Goal: Entertainment & Leisure: Consume media (video, audio)

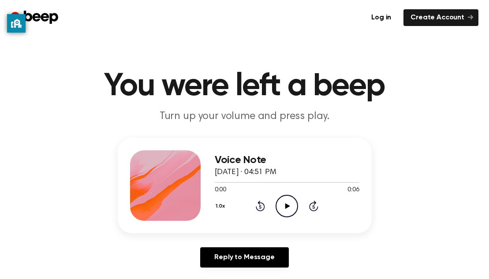
click at [281, 210] on icon "Play Audio" at bounding box center [287, 206] width 22 height 22
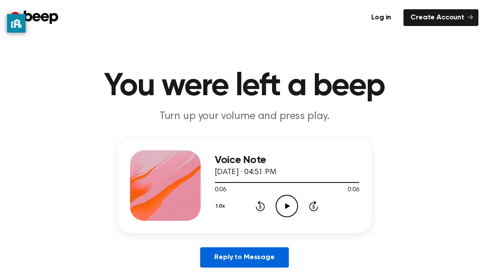
click at [247, 261] on link "Reply to Message" at bounding box center [244, 257] width 88 height 20
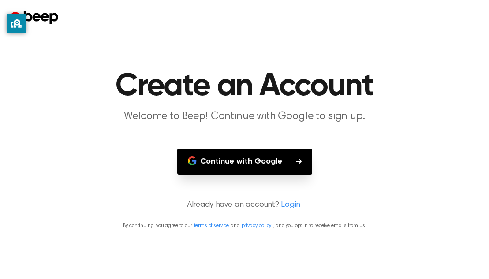
click at [266, 161] on button "Continue with Google" at bounding box center [244, 162] width 135 height 26
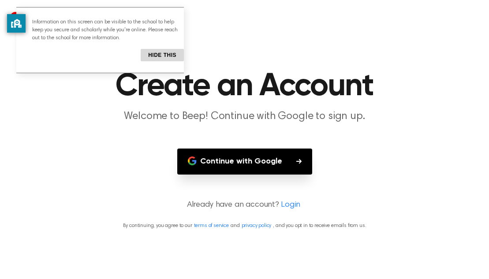
click at [364, 40] on main "Create an Account Welcome to Beep! Continue with Google to sign up. Continue wi…" at bounding box center [244, 139] width 489 height 279
click at [242, 17] on div at bounding box center [245, 17] width 468 height 35
click at [158, 52] on button "Hide this" at bounding box center [162, 55] width 43 height 12
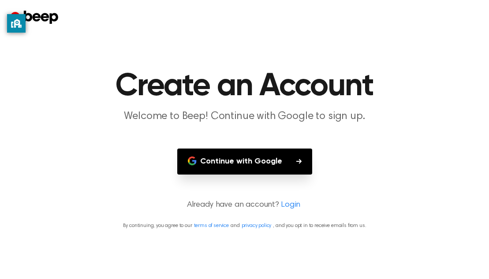
click at [22, 23] on div "privacy banner" at bounding box center [16, 23] width 19 height 19
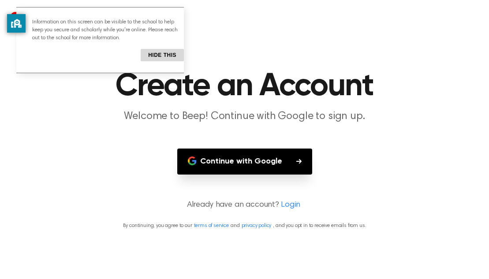
click at [154, 51] on button "Hide this" at bounding box center [162, 55] width 43 height 12
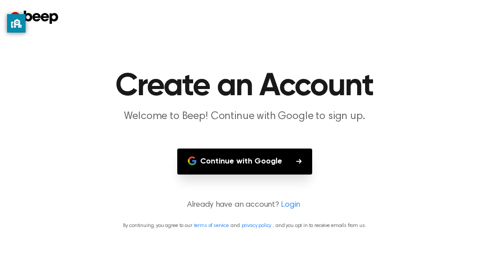
click at [265, 222] on p "By continuing, you agree to our terms of service and privacy policy , and you o…" at bounding box center [245, 226] width 468 height 8
click at [93, 35] on main "Create an Account Welcome to Beep! Continue with Google to sign up. Continue wi…" at bounding box center [244, 139] width 489 height 279
click at [266, 212] on main "Create an Account Welcome to Beep! Continue with Google to sign up. Continue wi…" at bounding box center [244, 139] width 489 height 279
click at [262, 161] on button "Continue with Google" at bounding box center [244, 162] width 135 height 26
click at [16, 25] on icon "privacy banner" at bounding box center [17, 23] width 6 height 9
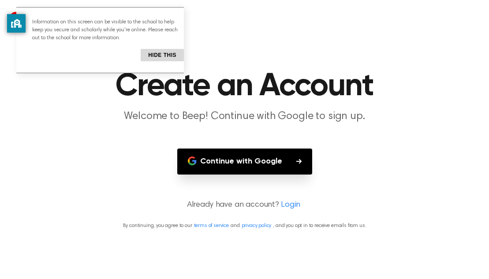
click at [257, 207] on p "Already have an account? Login" at bounding box center [245, 205] width 468 height 12
click at [249, 153] on button "Continue with Google" at bounding box center [244, 162] width 135 height 26
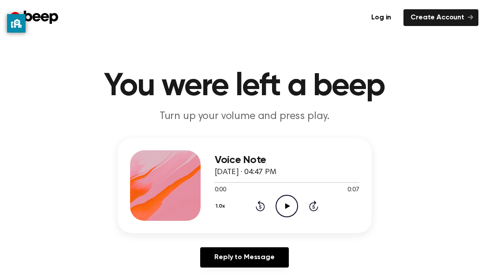
click at [288, 201] on icon "Play Audio" at bounding box center [287, 206] width 22 height 22
click at [282, 208] on icon "Play Audio" at bounding box center [287, 206] width 22 height 22
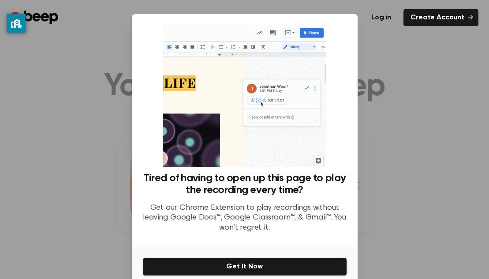
click at [470, 115] on div at bounding box center [244, 139] width 489 height 279
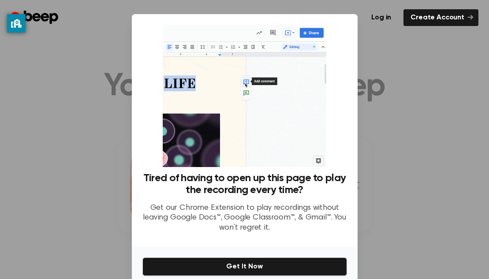
click at [470, 115] on div at bounding box center [244, 139] width 489 height 279
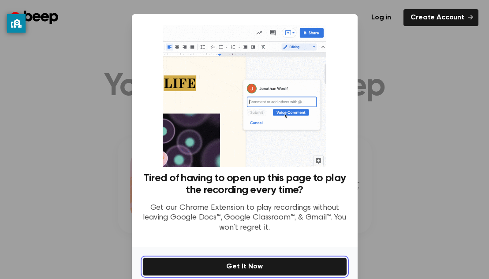
click at [271, 262] on button "Get It Now" at bounding box center [244, 267] width 205 height 19
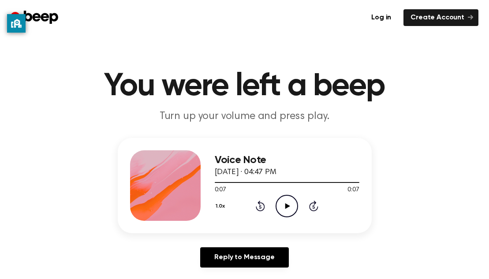
click at [291, 204] on icon "Play Audio" at bounding box center [287, 206] width 22 height 22
click at [291, 208] on icon "Play Audio" at bounding box center [287, 206] width 22 height 22
click at [291, 208] on icon "Pause Audio" at bounding box center [287, 206] width 22 height 22
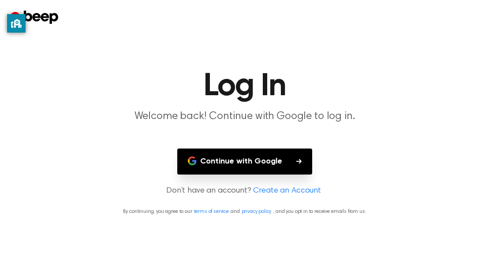
click at [241, 222] on main "Log In Welcome back! Continue with Google to log in. Continue with Google Don’t…" at bounding box center [244, 139] width 489 height 279
click at [254, 164] on button "Continue with Google" at bounding box center [244, 162] width 135 height 26
click at [359, 88] on h1 "Log In" at bounding box center [245, 87] width 452 height 32
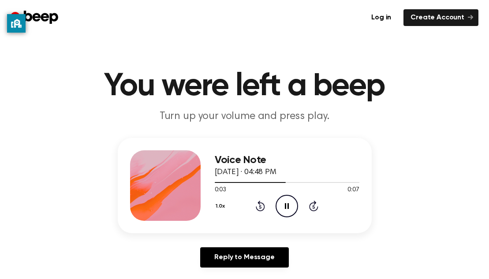
click at [293, 206] on icon "Pause Audio" at bounding box center [287, 206] width 22 height 22
click at [286, 210] on icon "Play Audio" at bounding box center [287, 206] width 22 height 22
click at [287, 209] on icon "Play Audio" at bounding box center [287, 206] width 22 height 22
click at [286, 206] on icon at bounding box center [287, 206] width 5 height 6
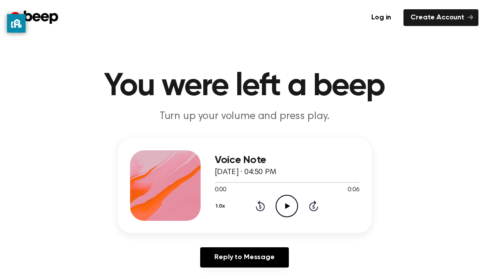
click at [281, 207] on icon "Play Audio" at bounding box center [287, 206] width 22 height 22
click at [287, 209] on icon "Play Audio" at bounding box center [287, 206] width 22 height 22
click at [287, 207] on icon at bounding box center [287, 206] width 5 height 6
click at [287, 207] on icon "Pause Audio" at bounding box center [287, 206] width 22 height 22
click at [287, 198] on icon "Play Audio" at bounding box center [287, 206] width 22 height 22
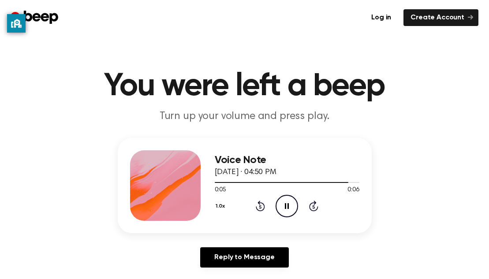
click at [316, 207] on icon "Skip 5 seconds" at bounding box center [314, 205] width 10 height 11
click at [289, 206] on icon at bounding box center [287, 206] width 5 height 6
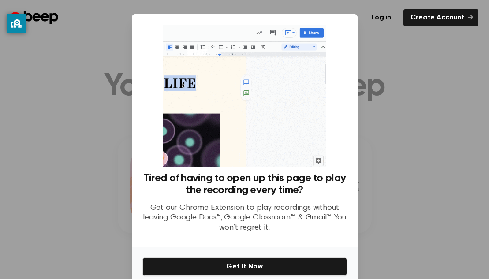
click at [391, 140] on div at bounding box center [244, 139] width 489 height 279
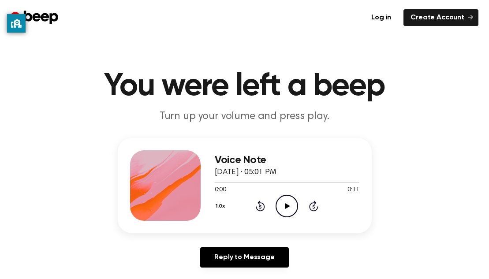
click at [290, 212] on icon "Play Audio" at bounding box center [287, 206] width 22 height 22
click at [285, 210] on icon "Play Audio" at bounding box center [287, 206] width 22 height 22
click at [287, 217] on circle at bounding box center [287, 206] width 22 height 22
click at [283, 205] on icon "Play Audio" at bounding box center [287, 206] width 22 height 22
click at [285, 213] on icon "Play Audio" at bounding box center [287, 206] width 22 height 22
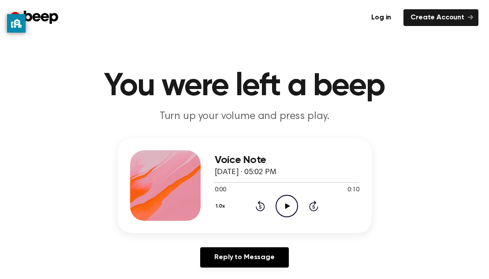
click at [291, 208] on icon "Play Audio" at bounding box center [287, 206] width 22 height 22
click at [289, 200] on icon "Play Audio" at bounding box center [287, 206] width 22 height 22
click at [290, 203] on icon "Play Audio" at bounding box center [287, 206] width 22 height 22
click at [282, 207] on icon "Play Audio" at bounding box center [287, 206] width 22 height 22
click at [288, 207] on icon "Play Audio" at bounding box center [287, 206] width 22 height 22
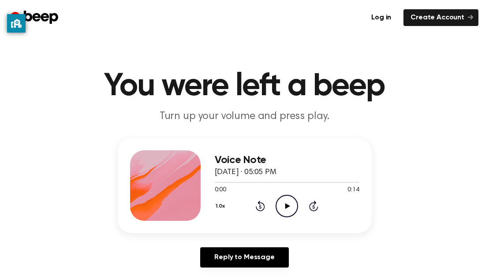
click at [291, 208] on icon "Play Audio" at bounding box center [287, 206] width 22 height 22
click at [282, 207] on icon "Play Audio" at bounding box center [287, 206] width 22 height 22
